Goal: Task Accomplishment & Management: Use online tool/utility

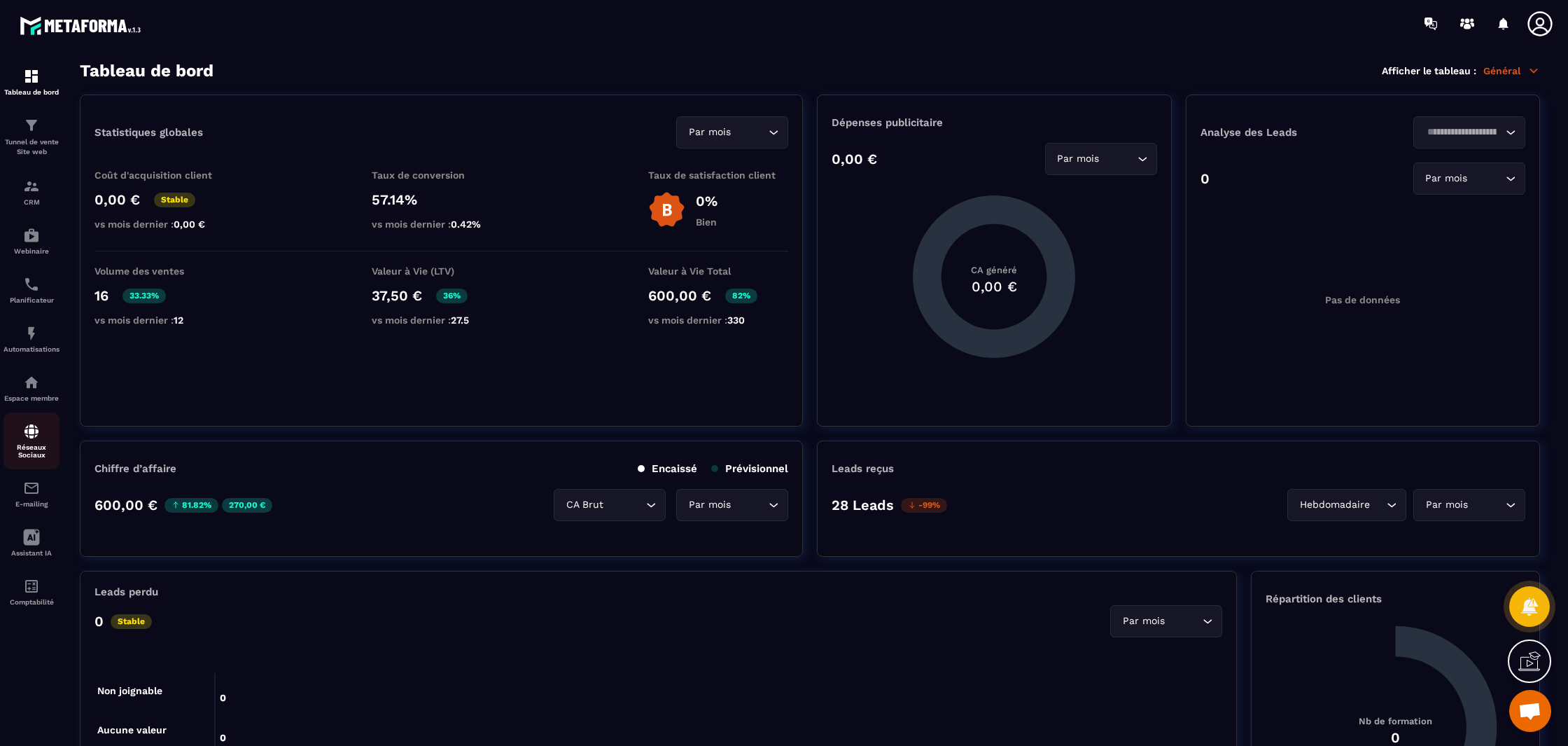
scroll to position [2017, 0]
click at [35, 329] on img at bounding box center [31, 333] width 17 height 17
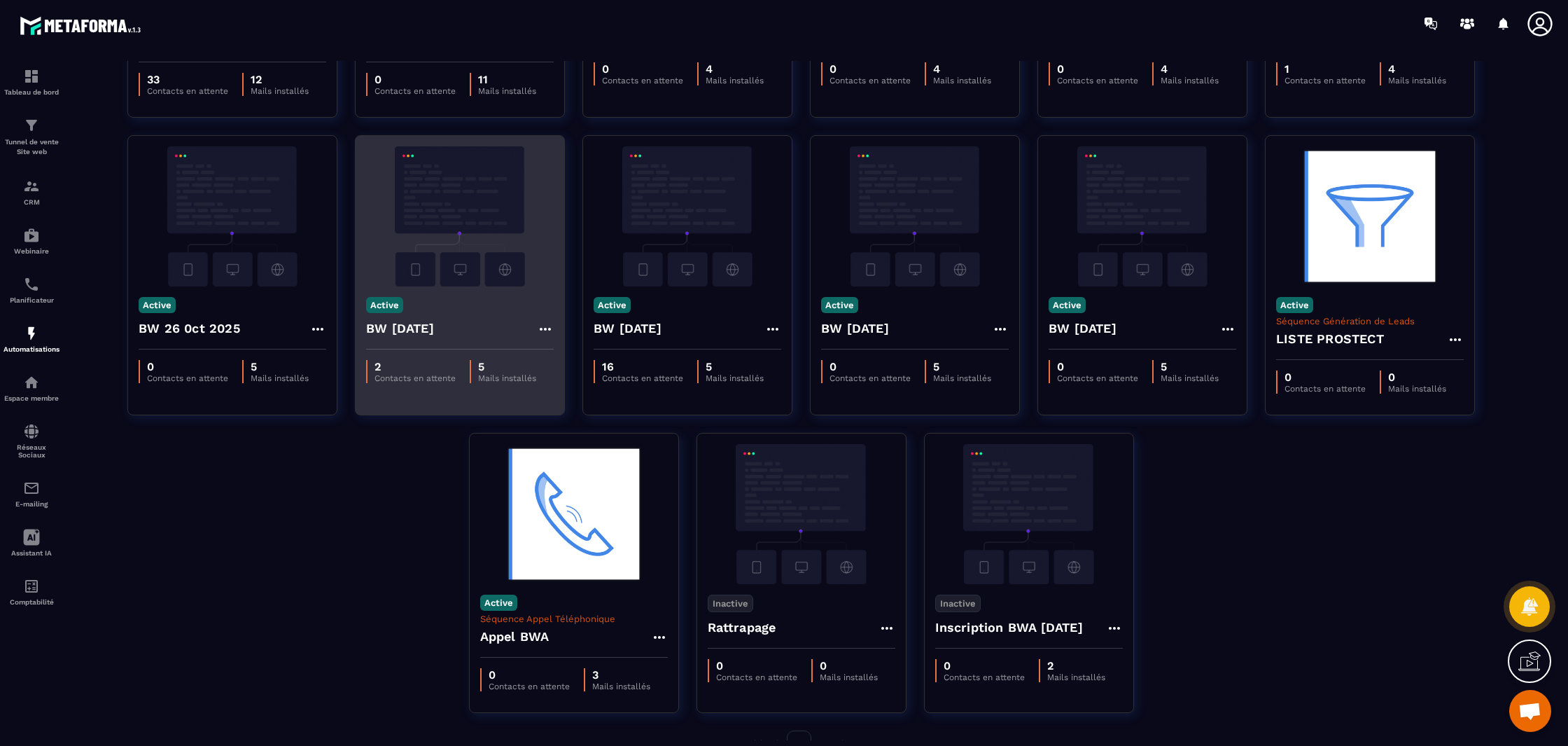
scroll to position [304, 0]
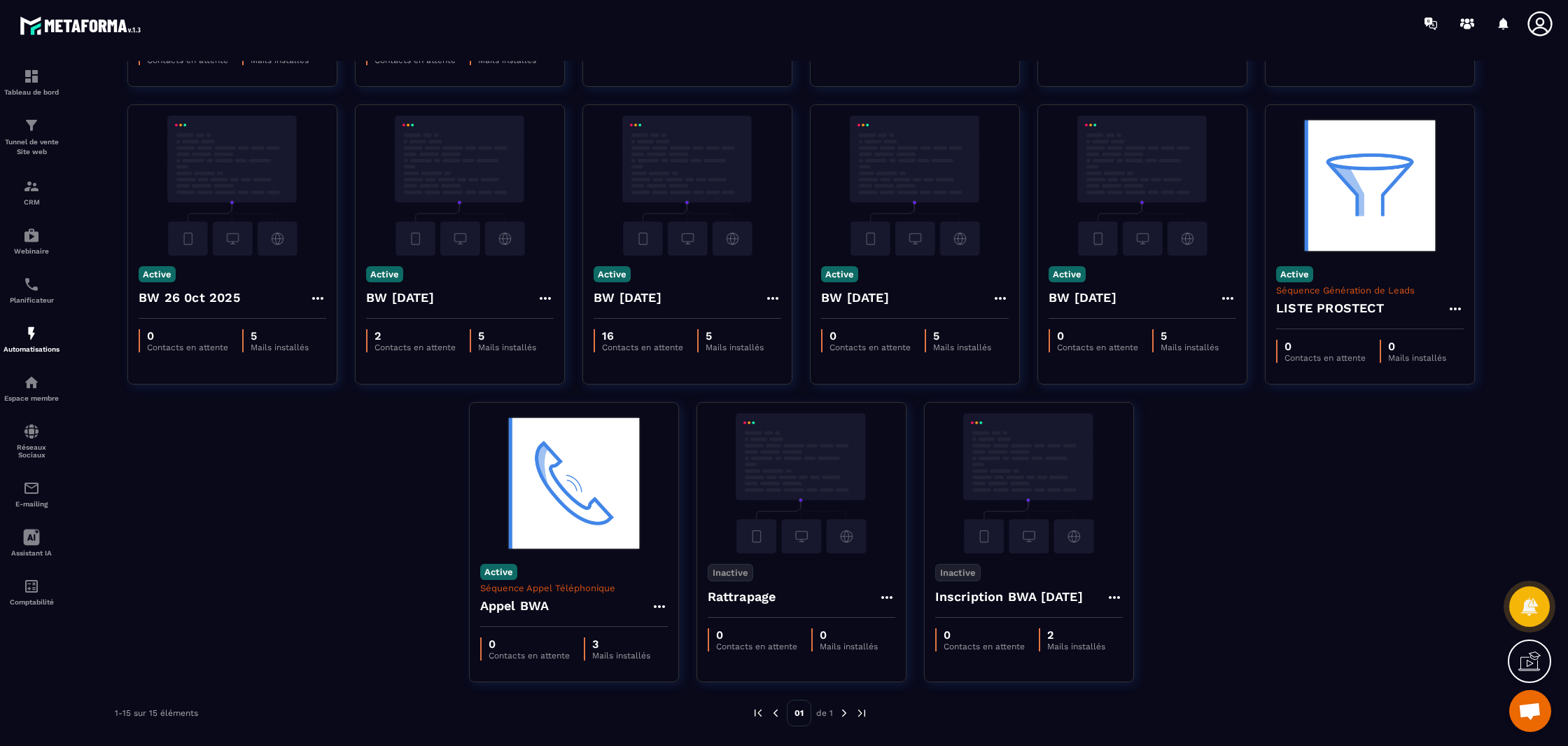
click at [387, 562] on div "Active Séquences Webinaire LIVE [DATE] 33 Contacts en attente 12 Mails installé…" at bounding box center [810, 253] width 1460 height 893
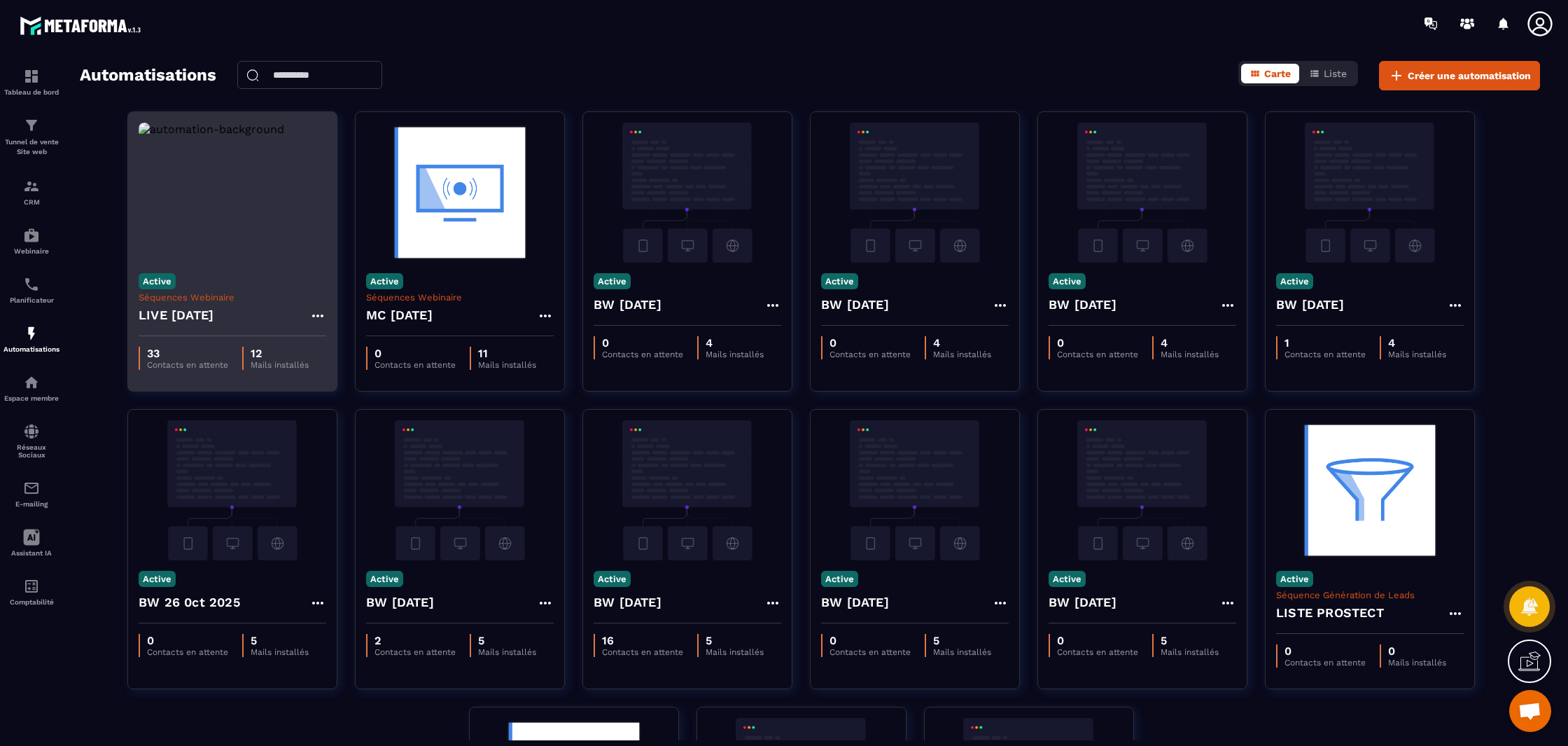
click at [281, 229] on img at bounding box center [231, 193] width 187 height 140
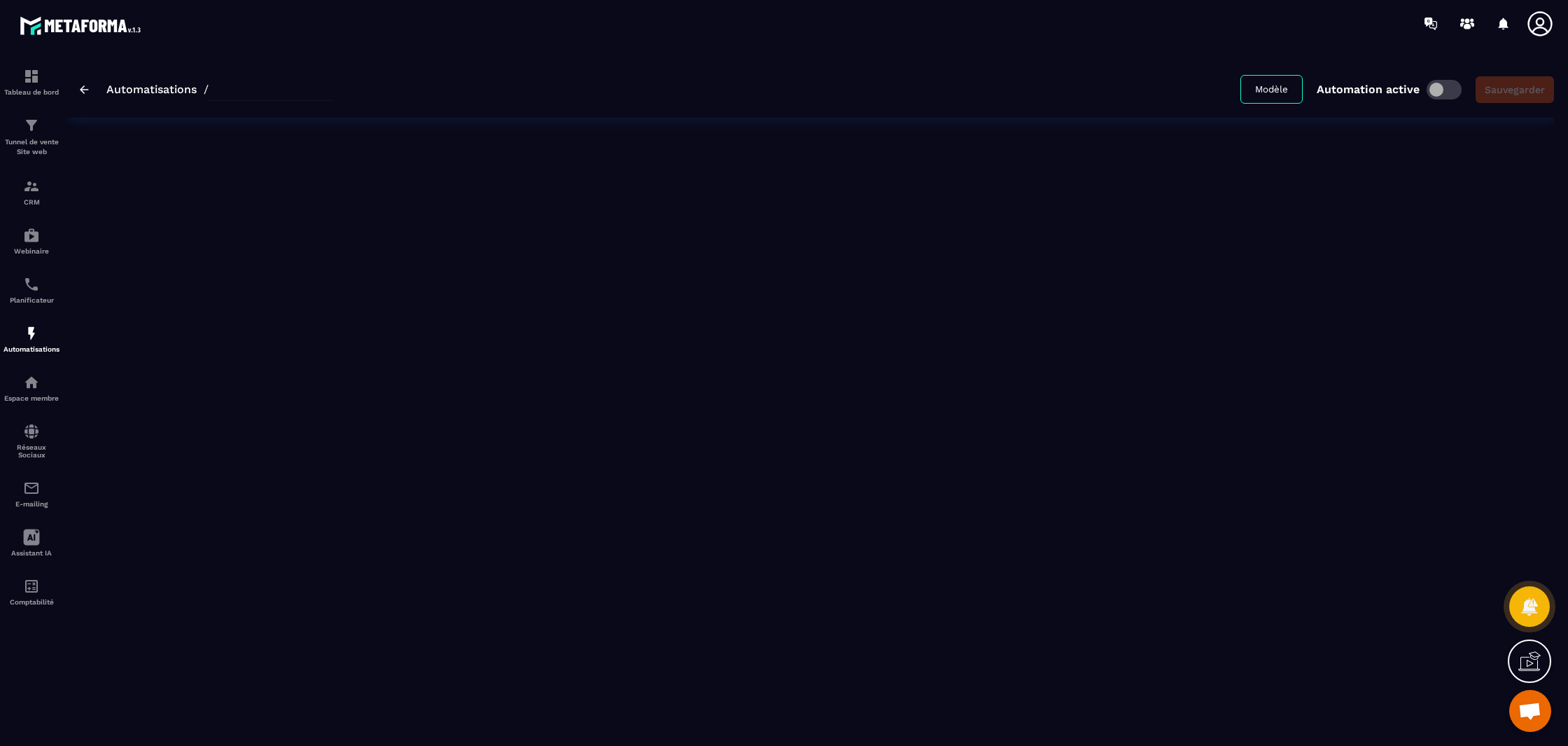
type input "**********"
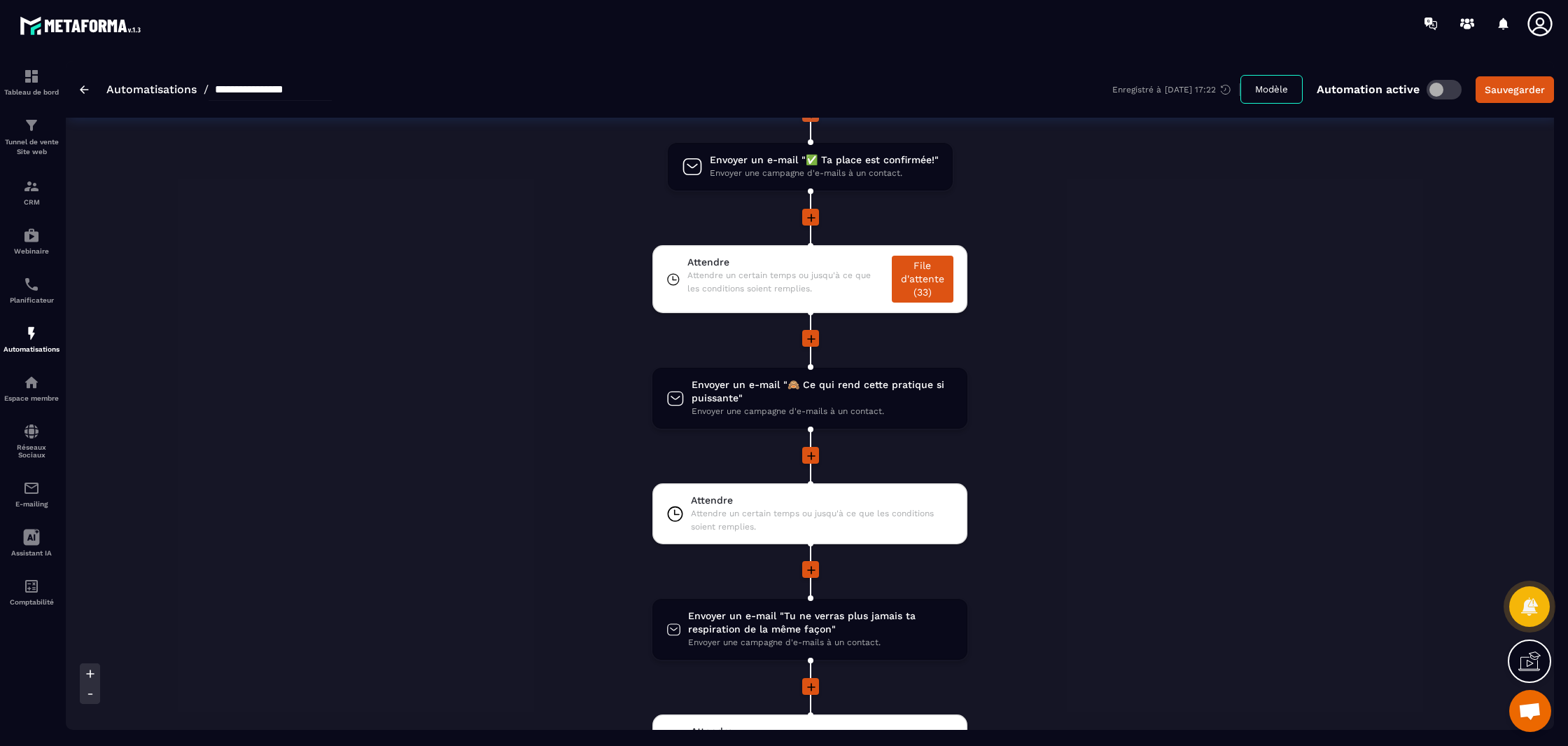
scroll to position [231, 0]
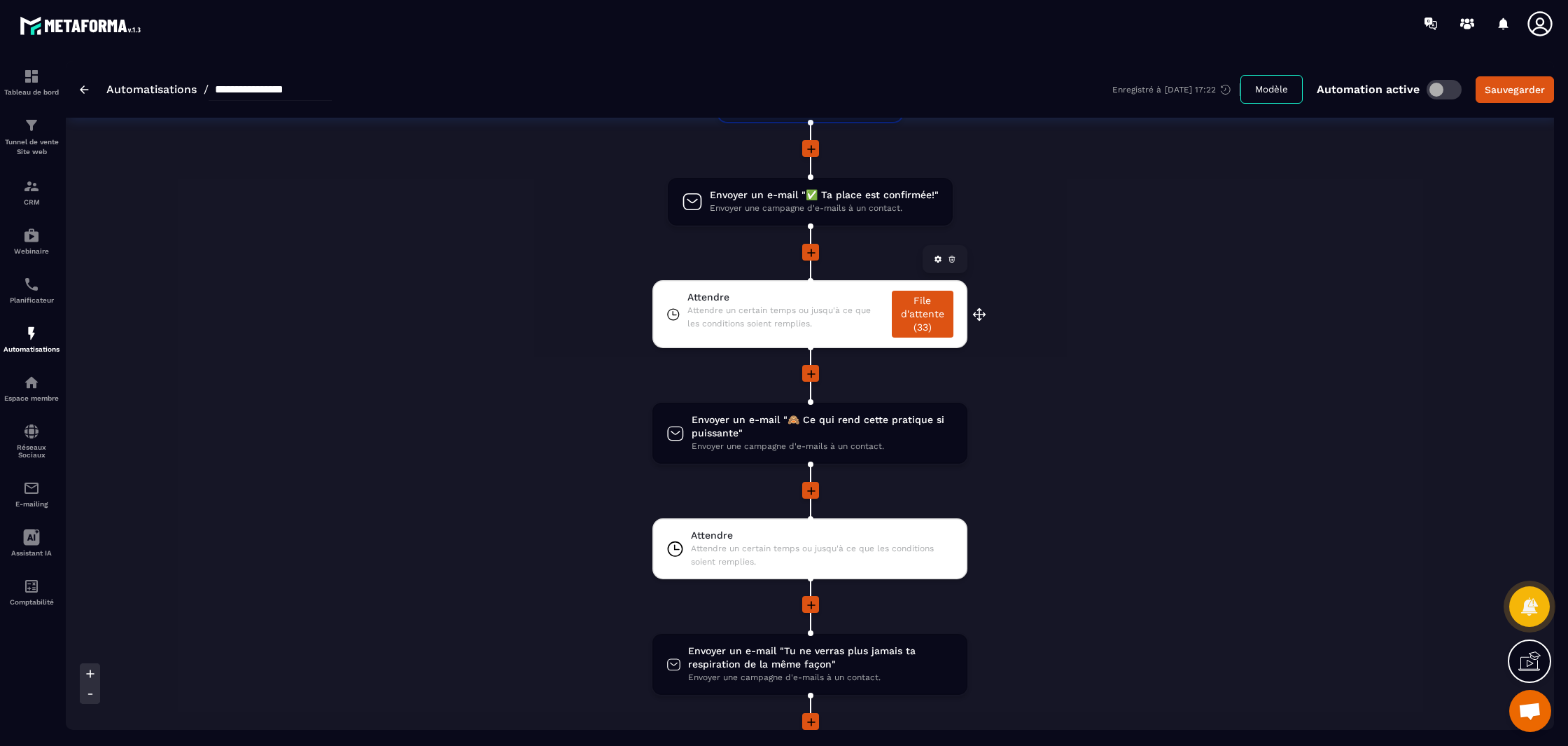
click at [750, 319] on span "Attendre un certain temps ou jusqu'à ce que les conditions soient remplies." at bounding box center [786, 317] width 197 height 27
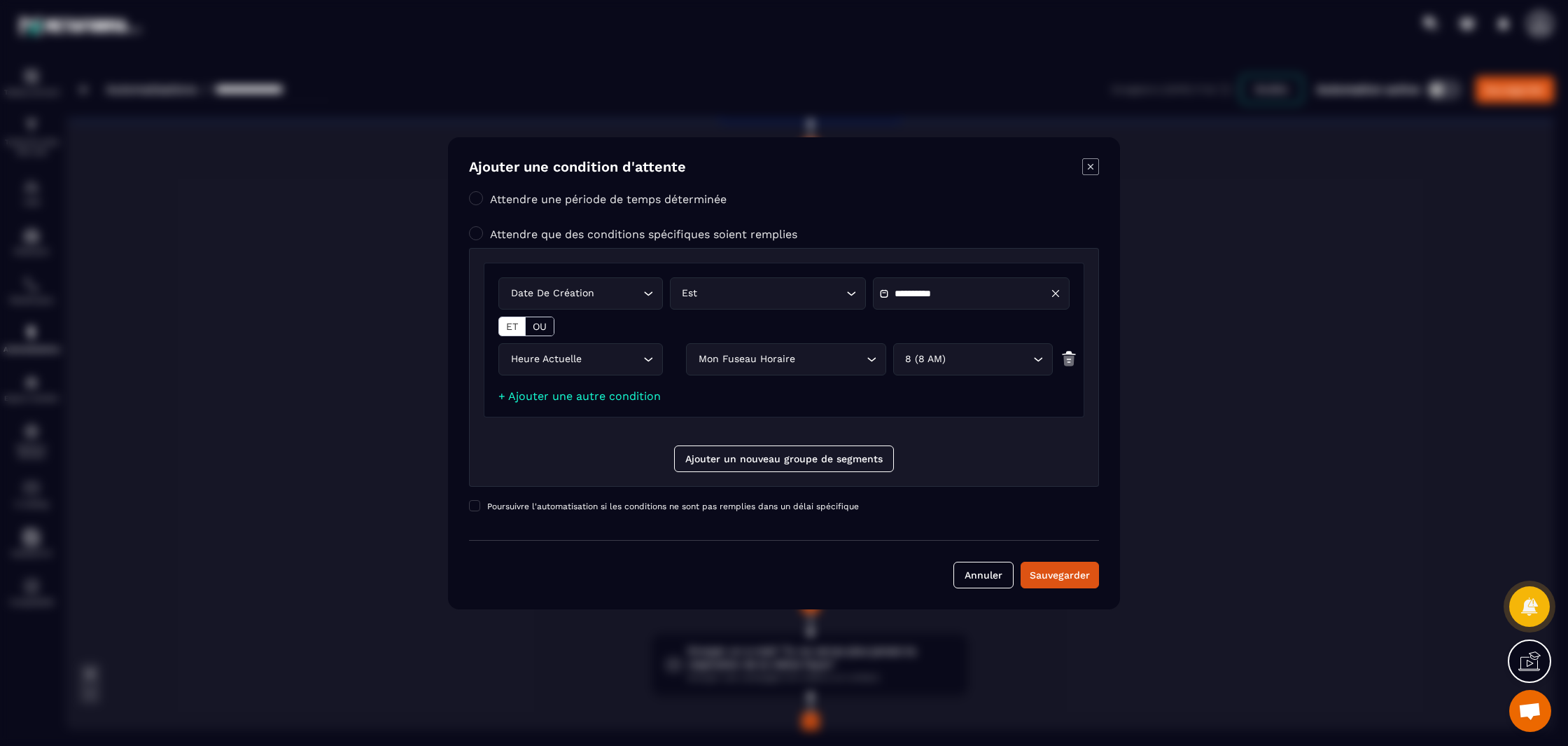
click at [1081, 159] on div "Ajouter une condition d'attente" at bounding box center [784, 168] width 630 height 19
click at [1086, 163] on icon "Modal window" at bounding box center [1091, 167] width 17 height 17
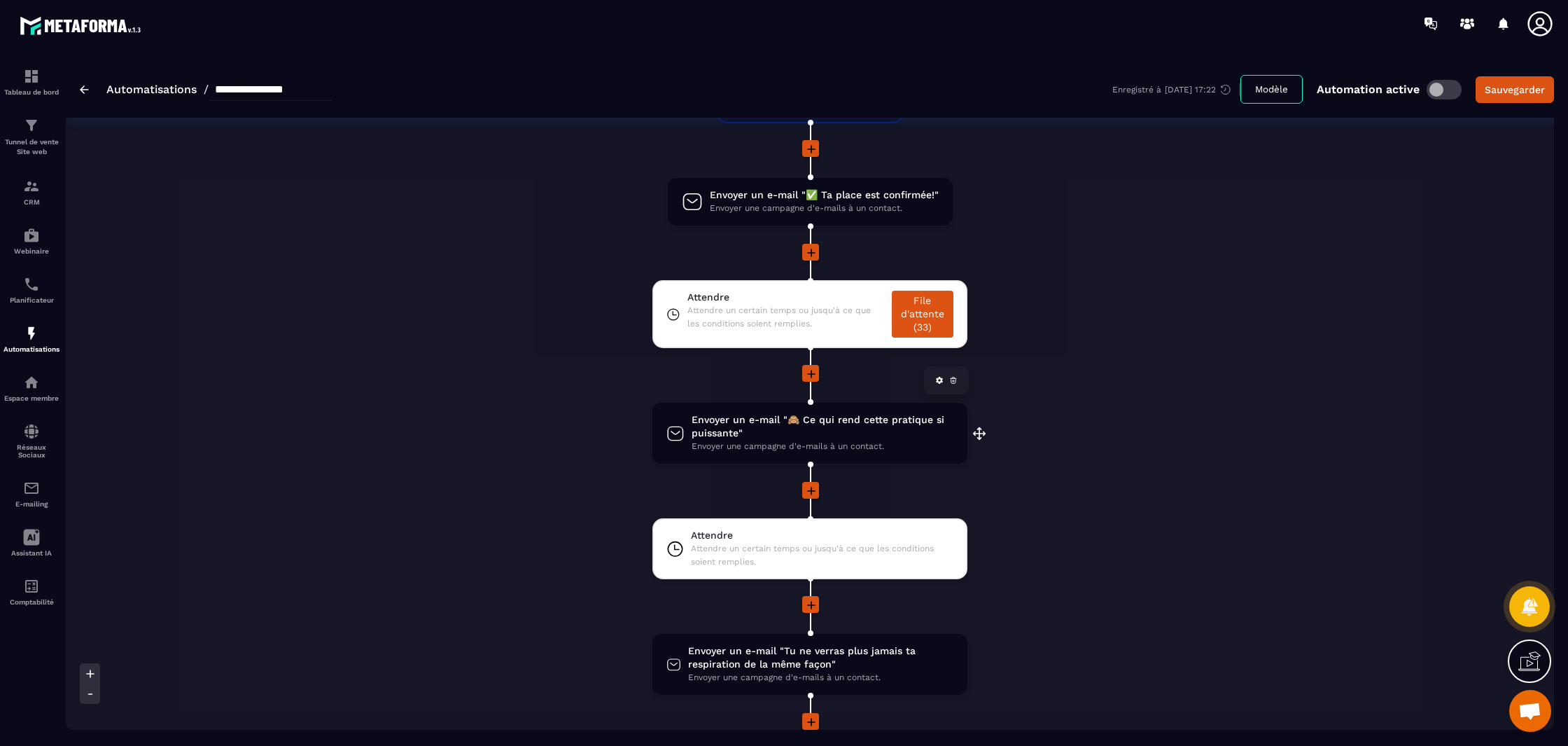
click at [808, 435] on span "Envoyer un e-mail "🙈 Ce qui rend cette pratique si puissante"" at bounding box center [822, 426] width 262 height 27
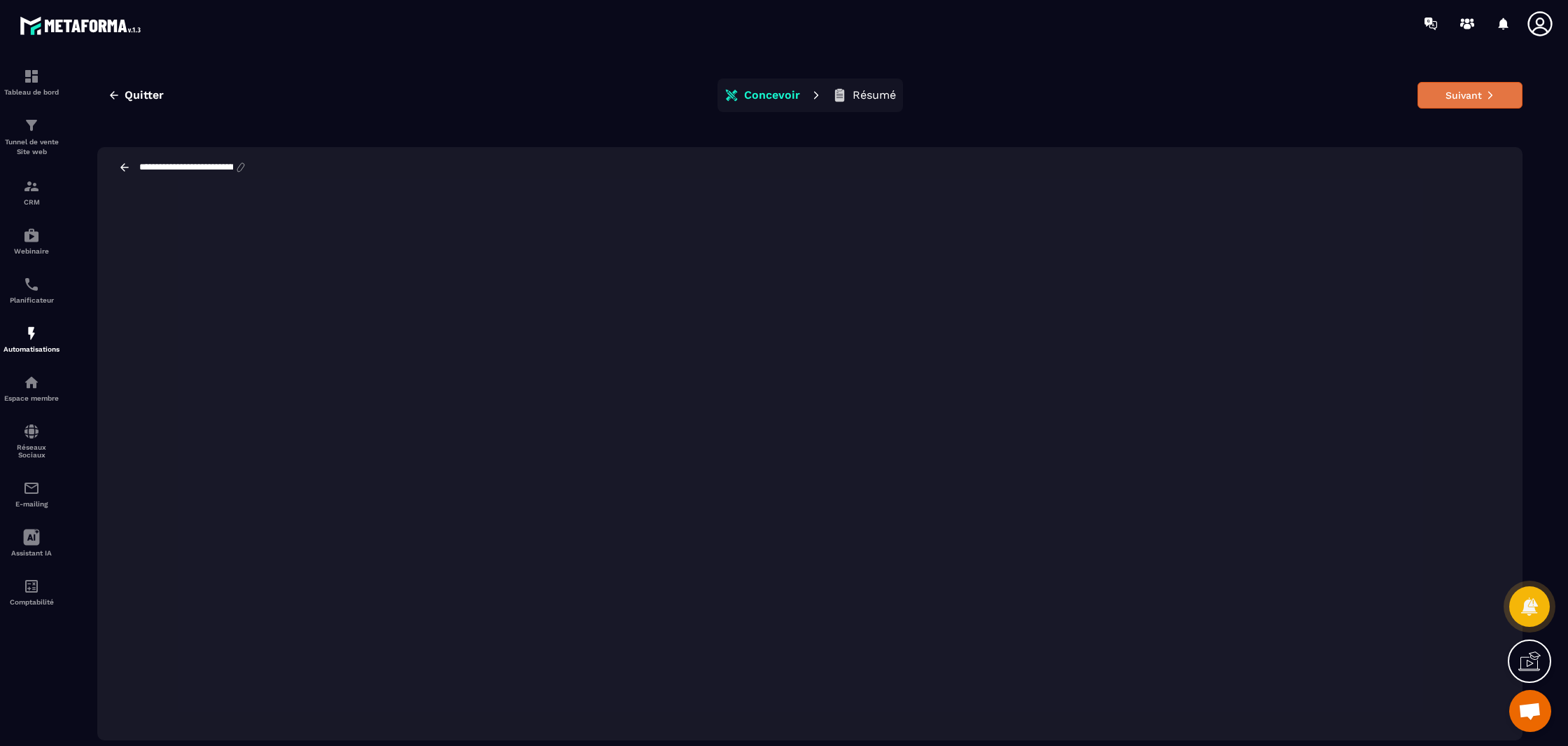
click at [1501, 94] on button "Suivant" at bounding box center [1470, 95] width 105 height 27
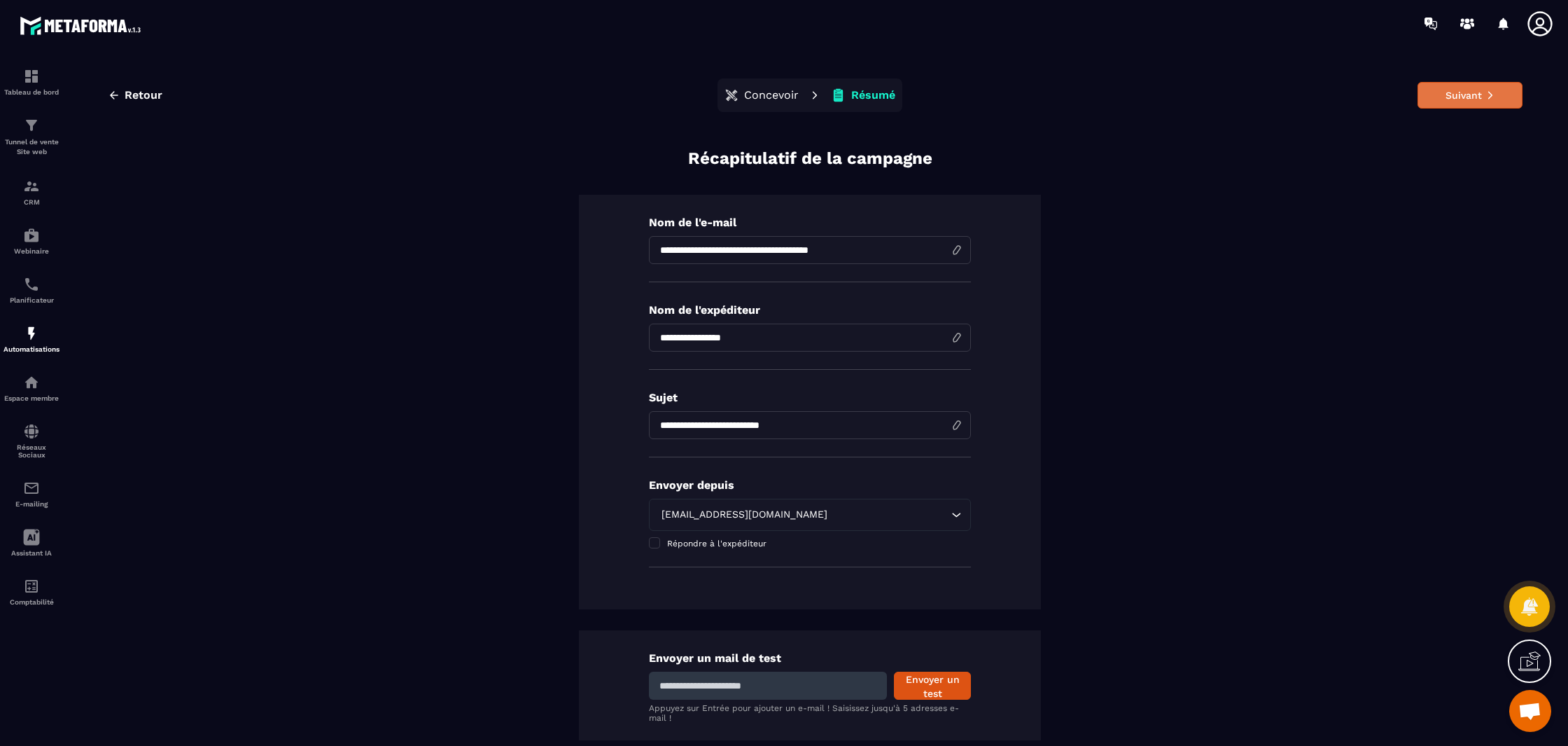
click at [1464, 98] on button "Suivant" at bounding box center [1470, 95] width 105 height 27
